Goal: Transaction & Acquisition: Purchase product/service

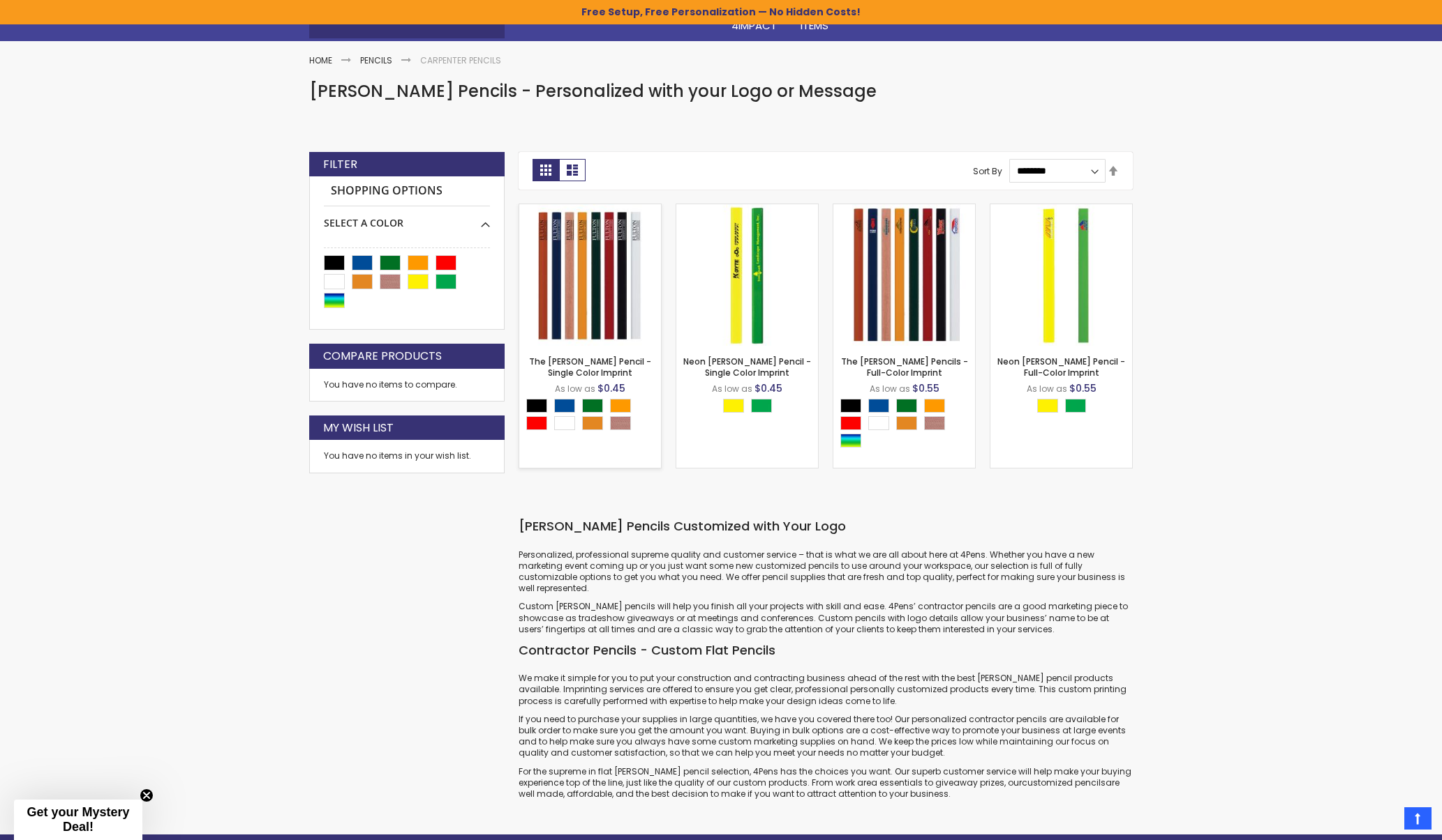
click at [611, 288] on img at bounding box center [589, 274] width 141 height 141
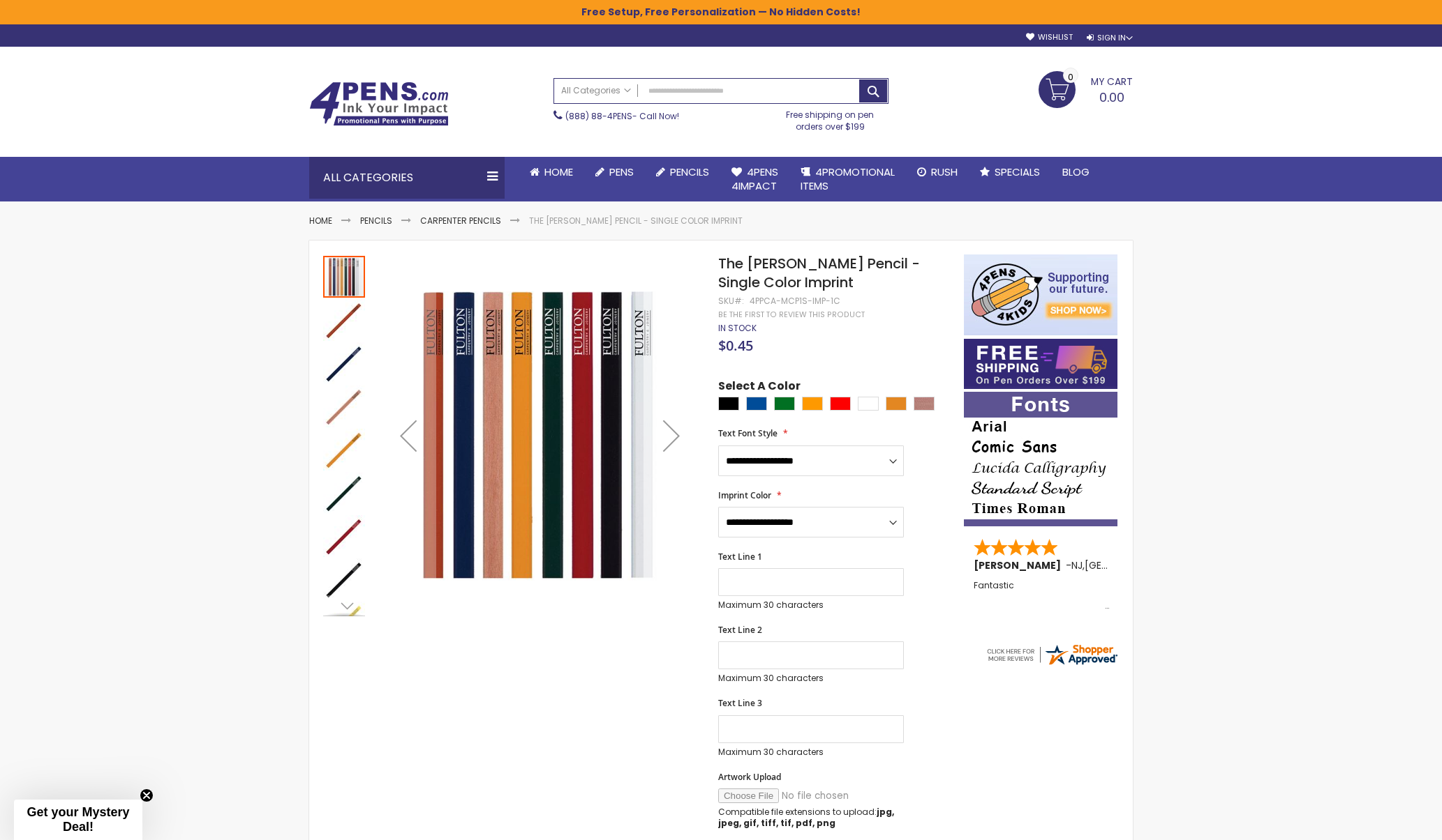
click at [674, 444] on div "Next" at bounding box center [671, 436] width 56 height 56
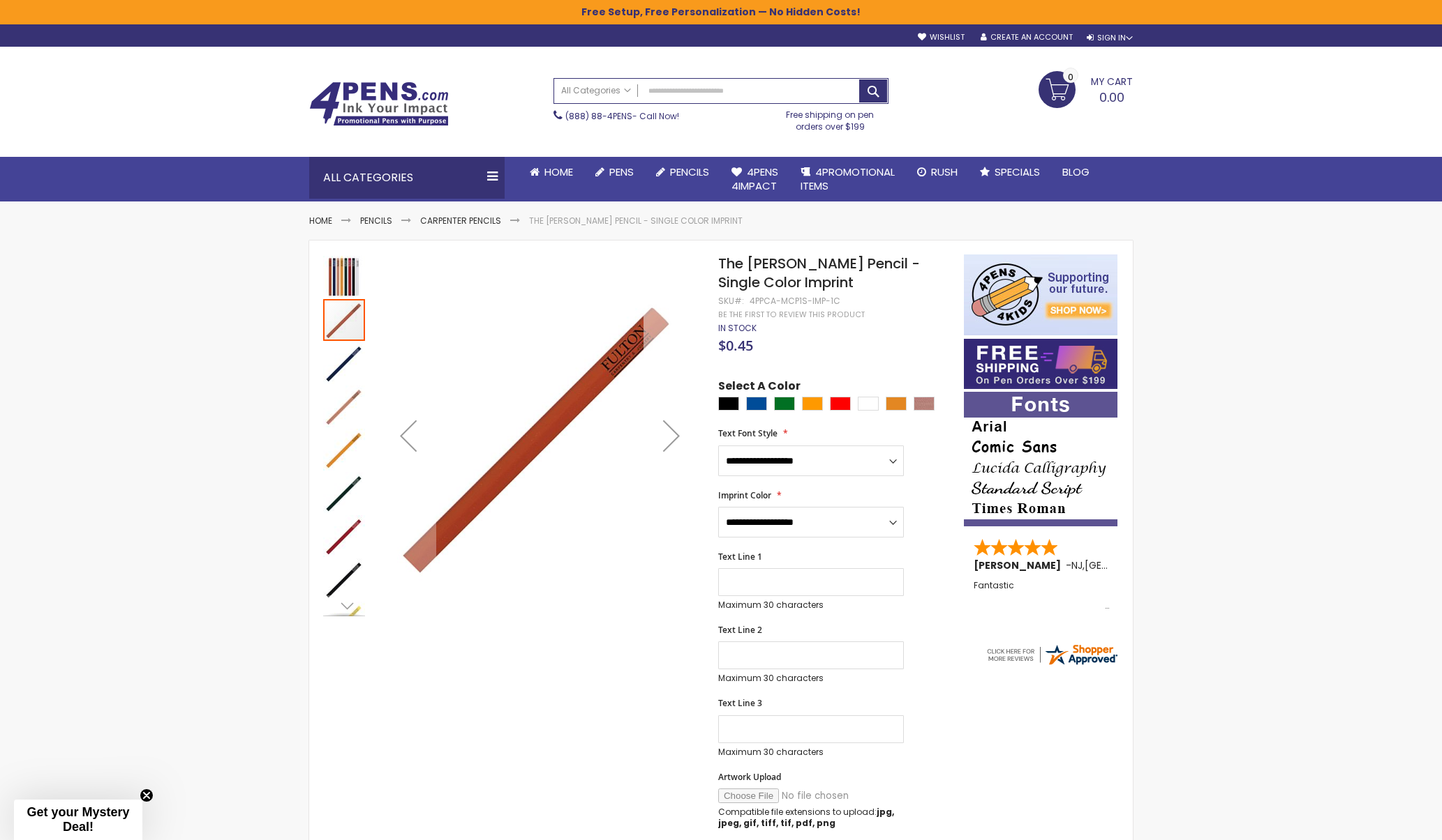
click at [674, 443] on div "Next" at bounding box center [671, 436] width 56 height 56
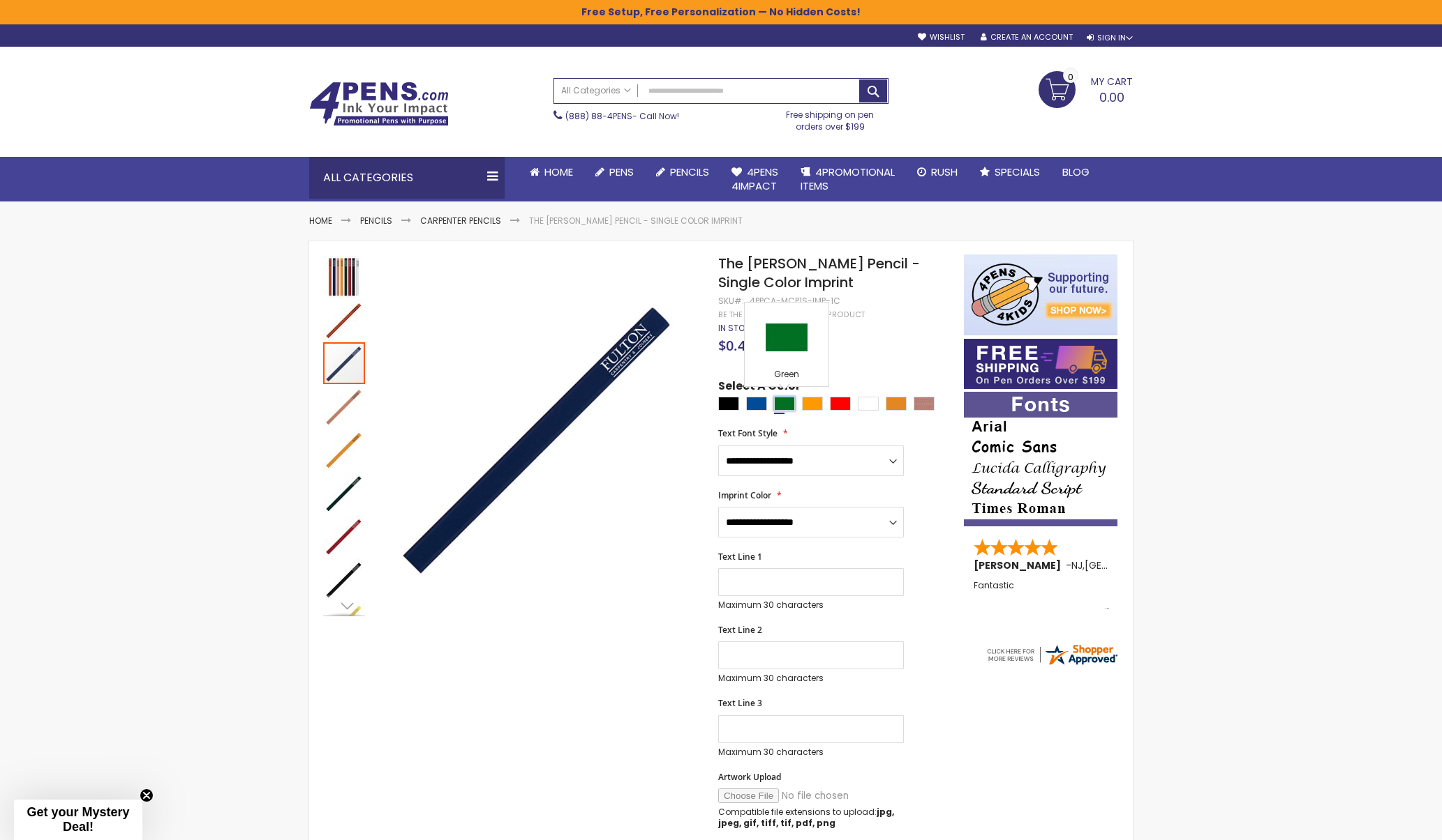
click at [789, 403] on div "Green" at bounding box center [784, 403] width 21 height 14
type input "****"
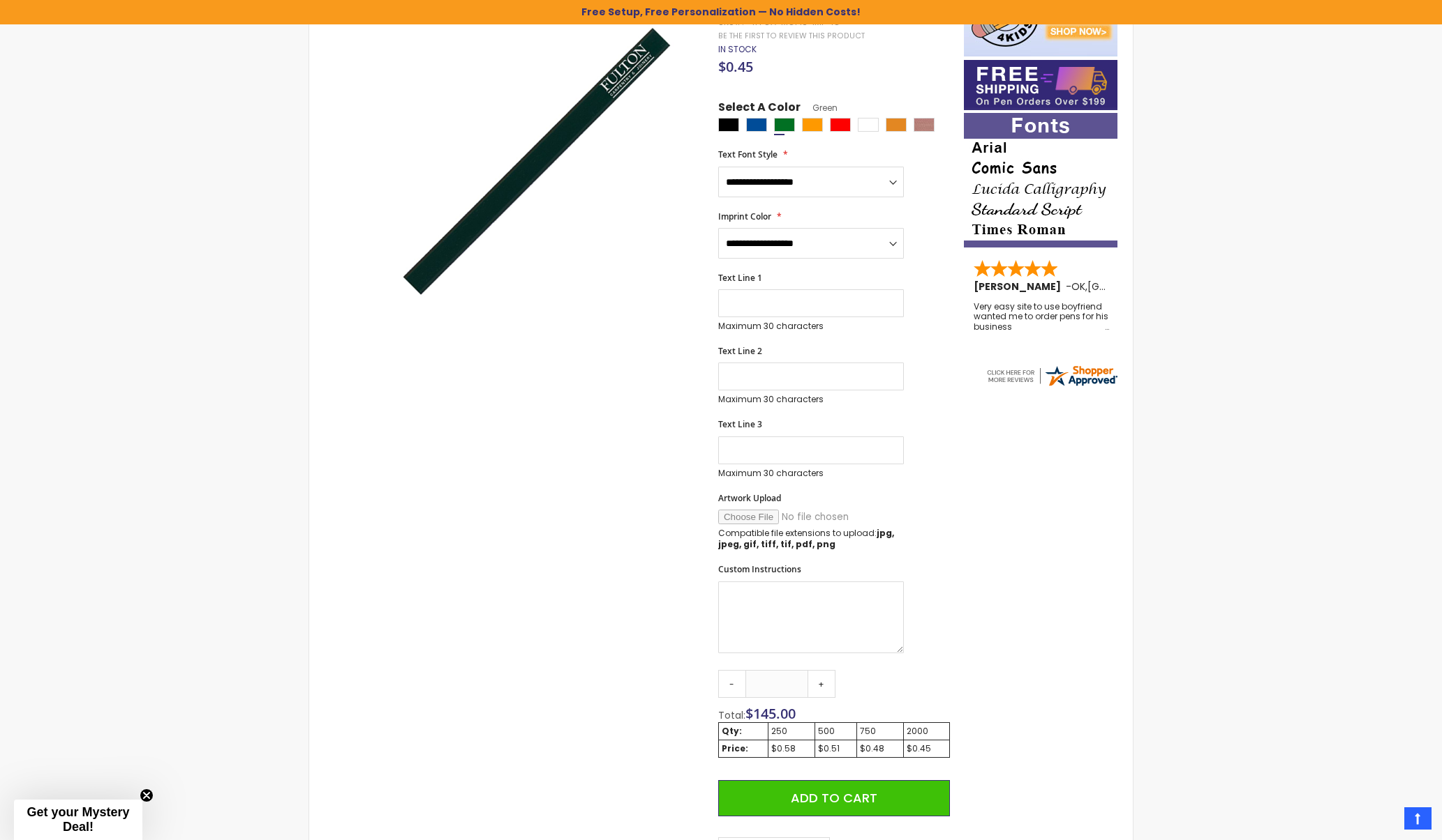
scroll to position [423, 0]
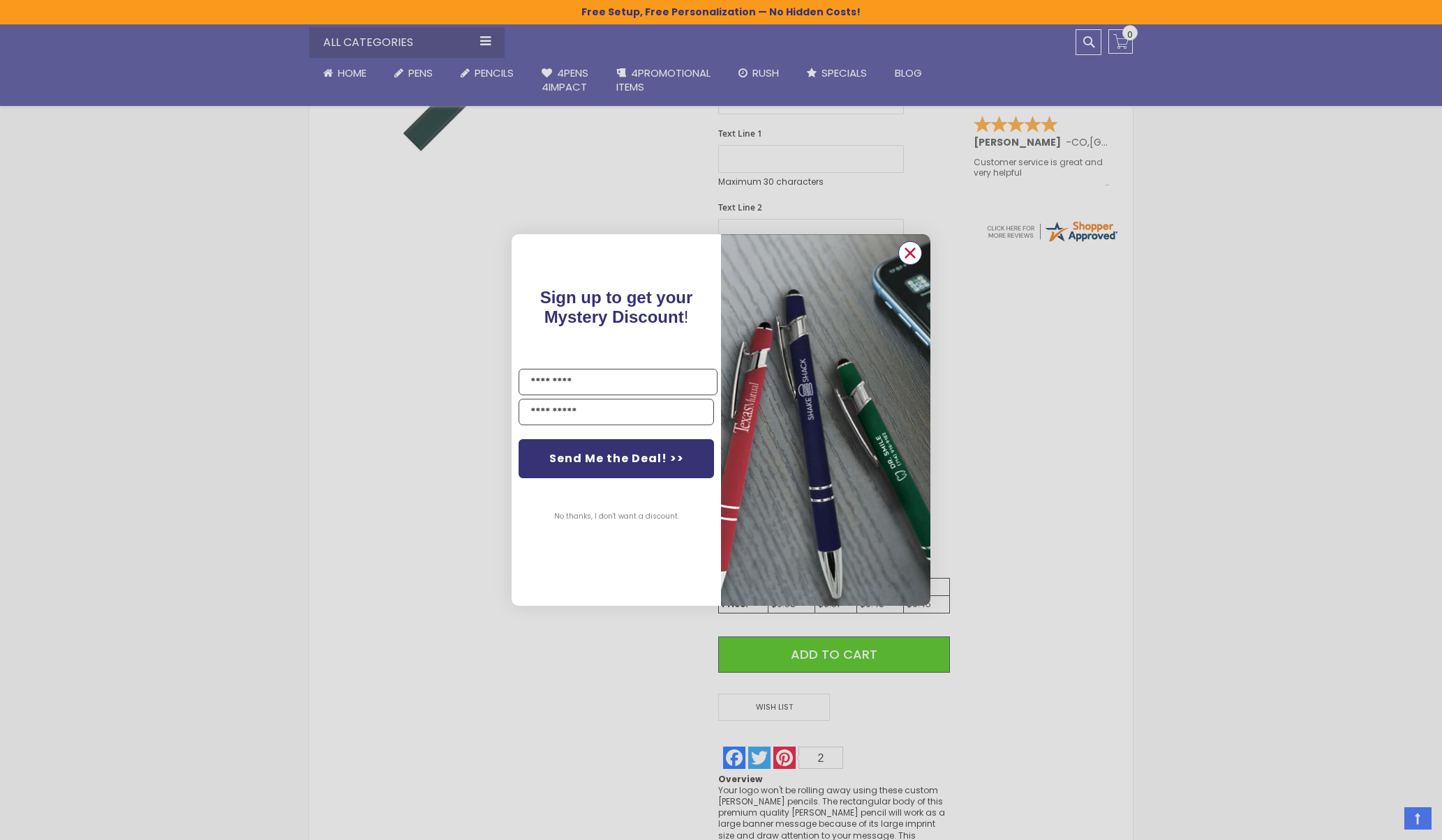
click at [904, 248] on circle "Close dialog" at bounding box center [910, 253] width 21 height 21
